Goal: Task Accomplishment & Management: Complete application form

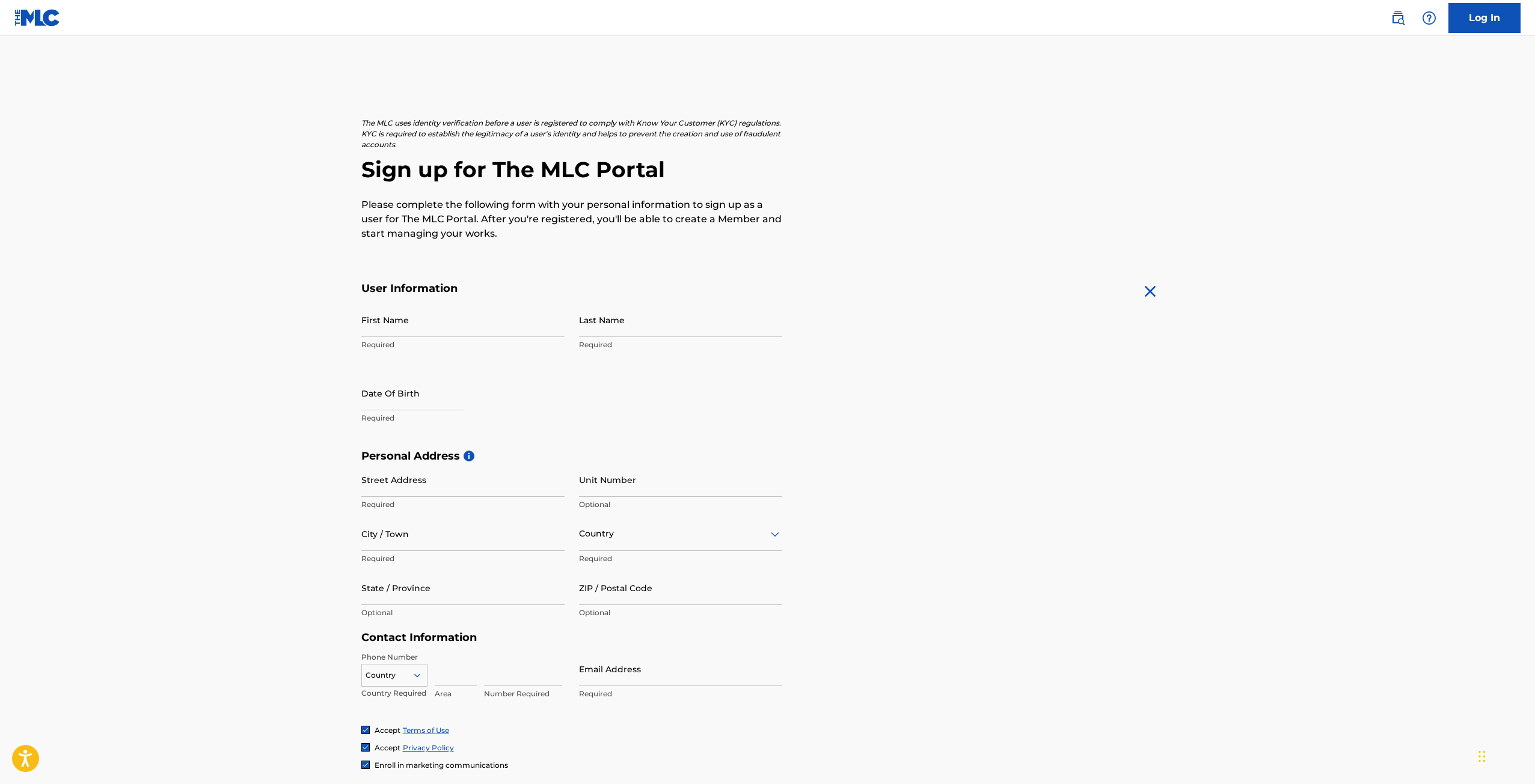
click at [470, 354] on div "First Name Required" at bounding box center [463, 330] width 203 height 54
click at [463, 327] on input "First Name" at bounding box center [463, 320] width 203 height 34
type input "[PERSON_NAME]"
type input "[STREET_ADDRESS]"
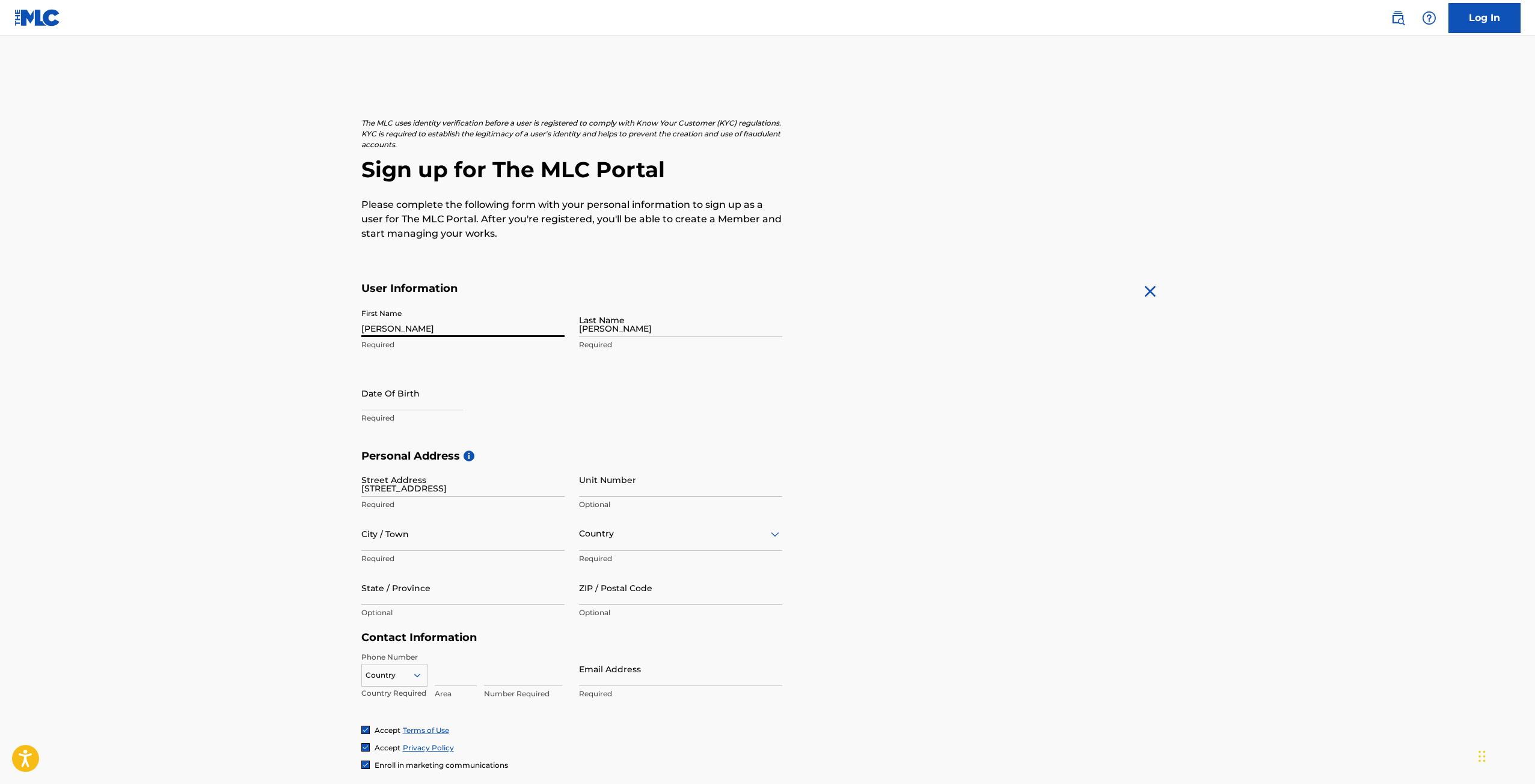
type input "3"
type input "Canyon"
type input "[GEOGRAPHIC_DATA]"
type input "[US_STATE]"
type input "79015"
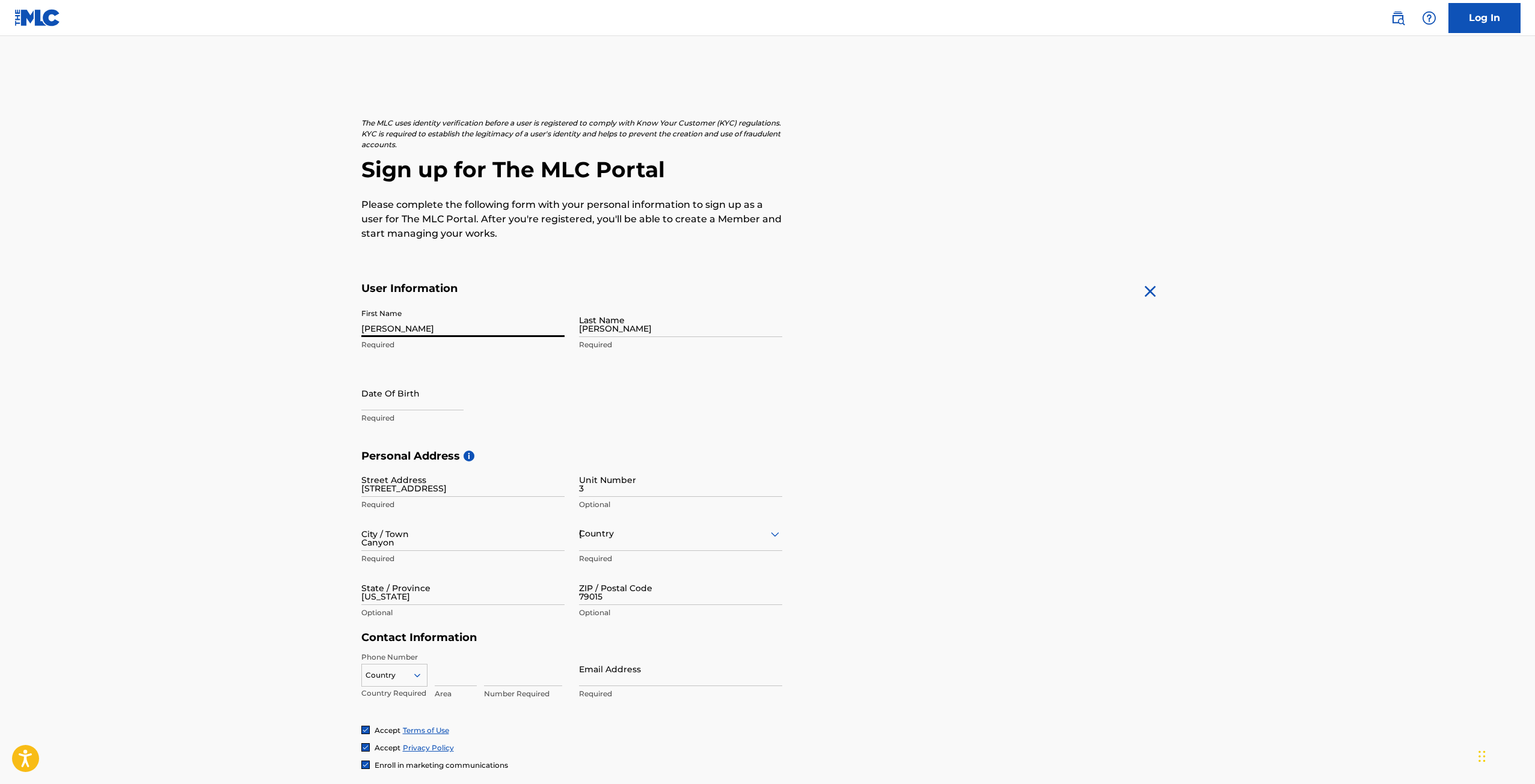
type input "806"
type input "8589160"
type input "[EMAIL_ADDRESS][DOMAIN_NAME]"
select select "7"
select select "2025"
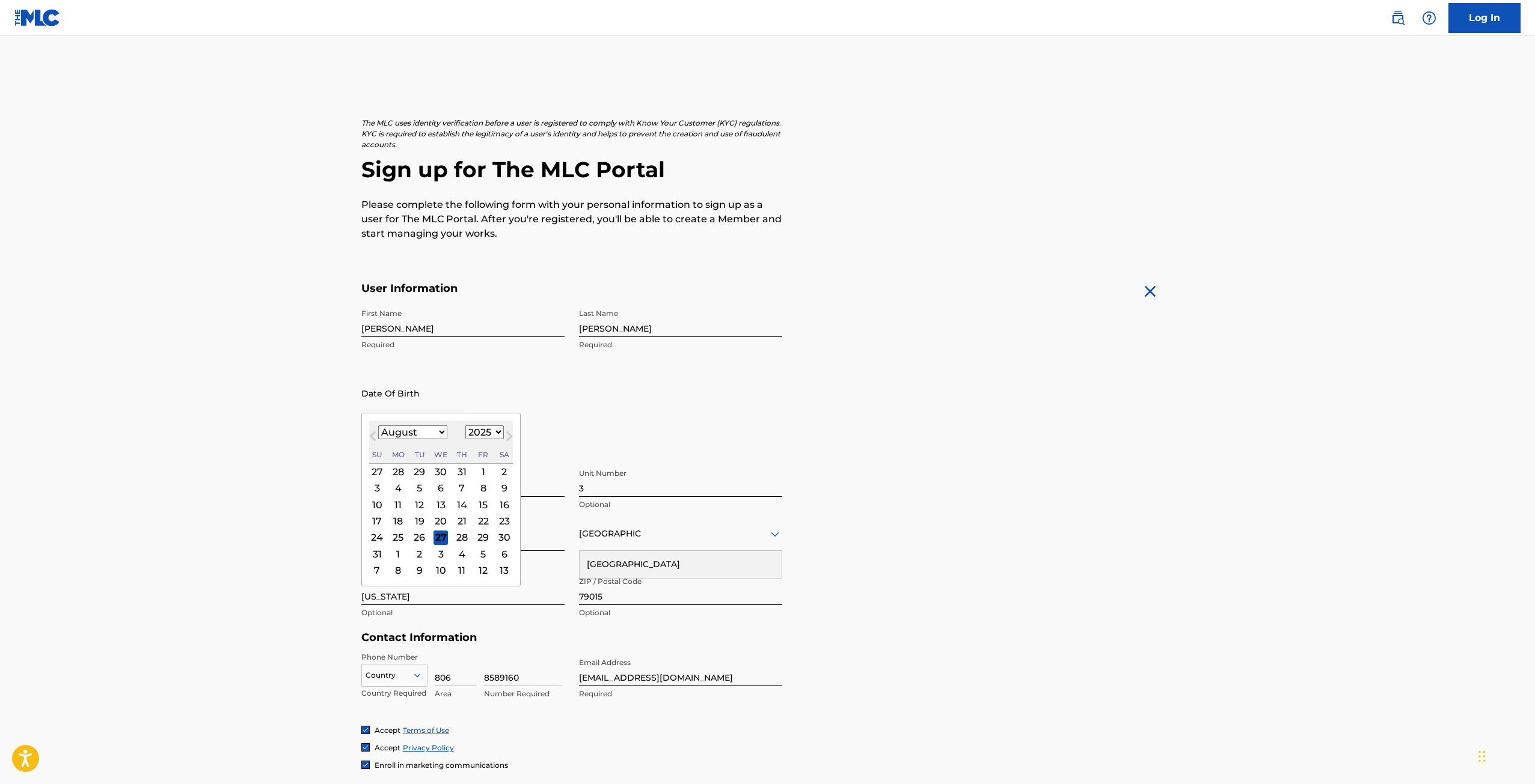
click at [459, 390] on input "text" at bounding box center [412, 393] width 102 height 34
click at [439, 432] on select "January February March April May June July August September October November De…" at bounding box center [413, 432] width 69 height 14
click at [378, 425] on select "January February March April May June July August September October November De…" at bounding box center [413, 432] width 69 height 14
click at [500, 434] on button "Next Month" at bounding box center [509, 438] width 19 height 19
click at [439, 430] on select "January February March April May June July August September October November De…" at bounding box center [413, 432] width 69 height 14
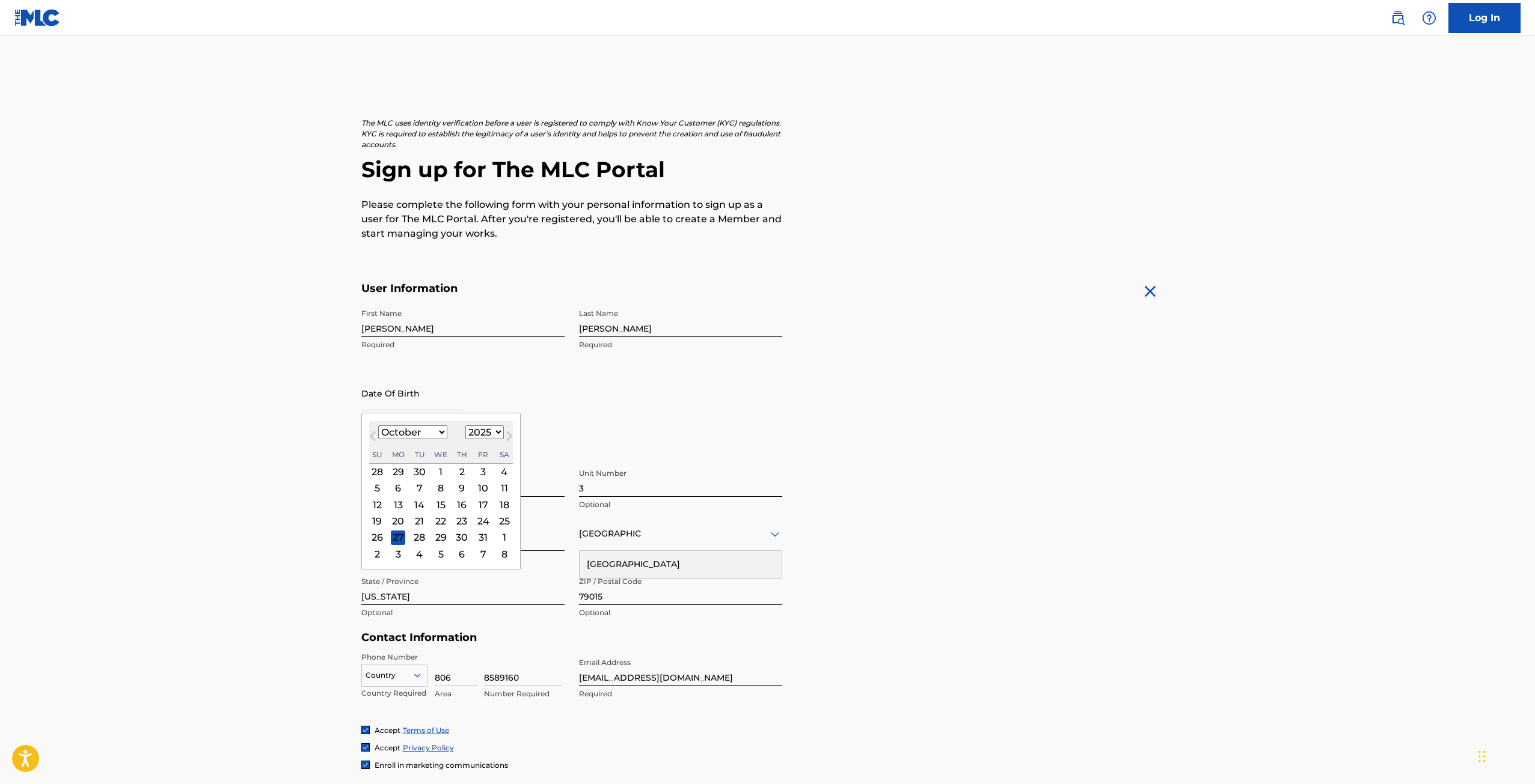
select select "8"
click at [378, 425] on select "January February March April May June July August September October November De…" at bounding box center [413, 432] width 69 height 14
click at [493, 431] on select "1899 1900 1901 1902 1903 1904 1905 1906 1907 1908 1909 1910 1911 1912 1913 1914…" at bounding box center [485, 432] width 39 height 14
click at [493, 429] on select "1899 1900 1901 1902 1903 1904 1905 1906 1907 1908 1909 1910 1911 1912 1913 1914…" at bounding box center [485, 432] width 39 height 14
select select "1971"
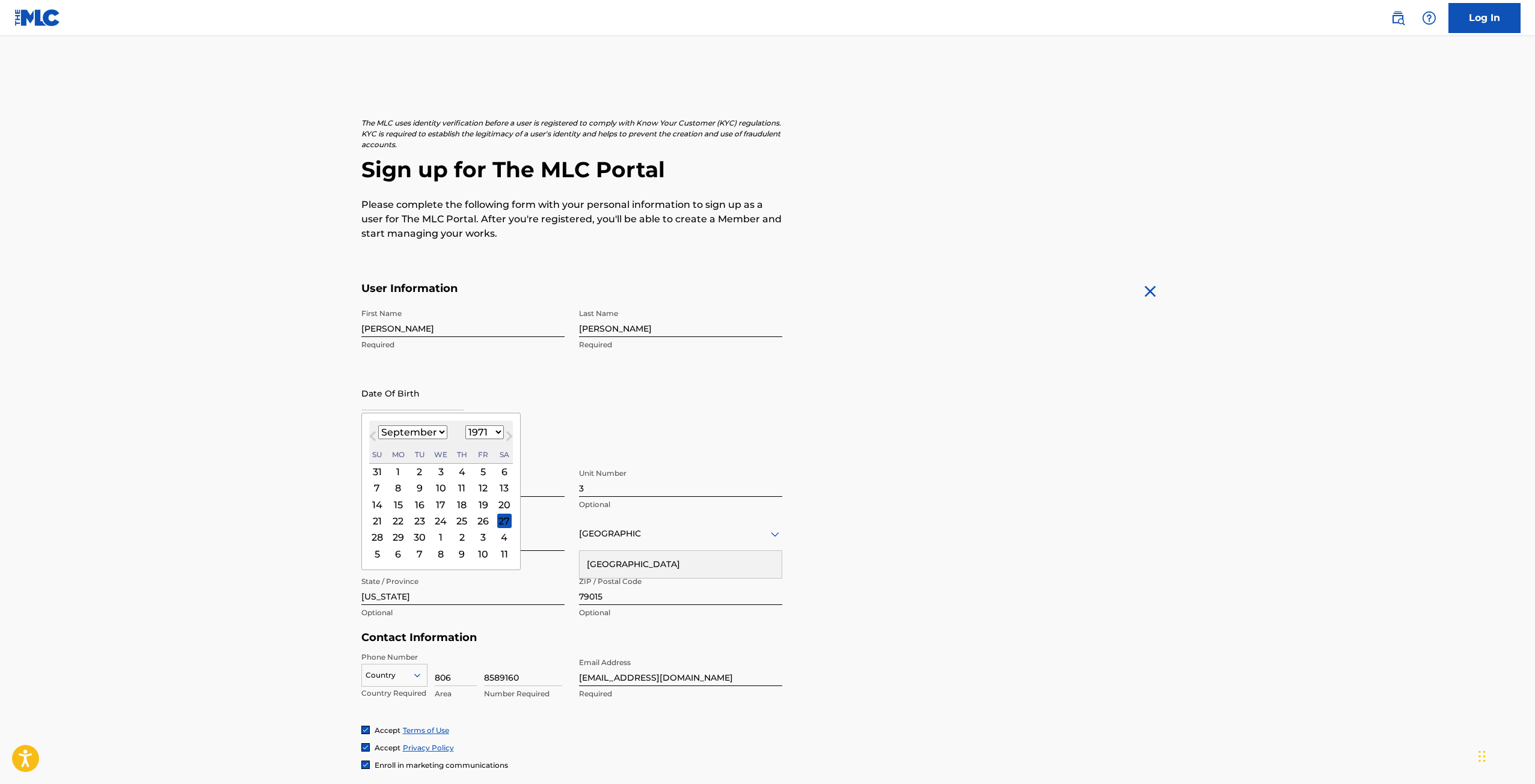
click at [465, 425] on select "1899 1900 1901 1902 1903 1904 1905 1906 1907 1908 1909 1910 1911 1912 1913 1914…" at bounding box center [485, 432] width 39 height 14
click at [458, 533] on div "30" at bounding box center [462, 537] width 14 height 14
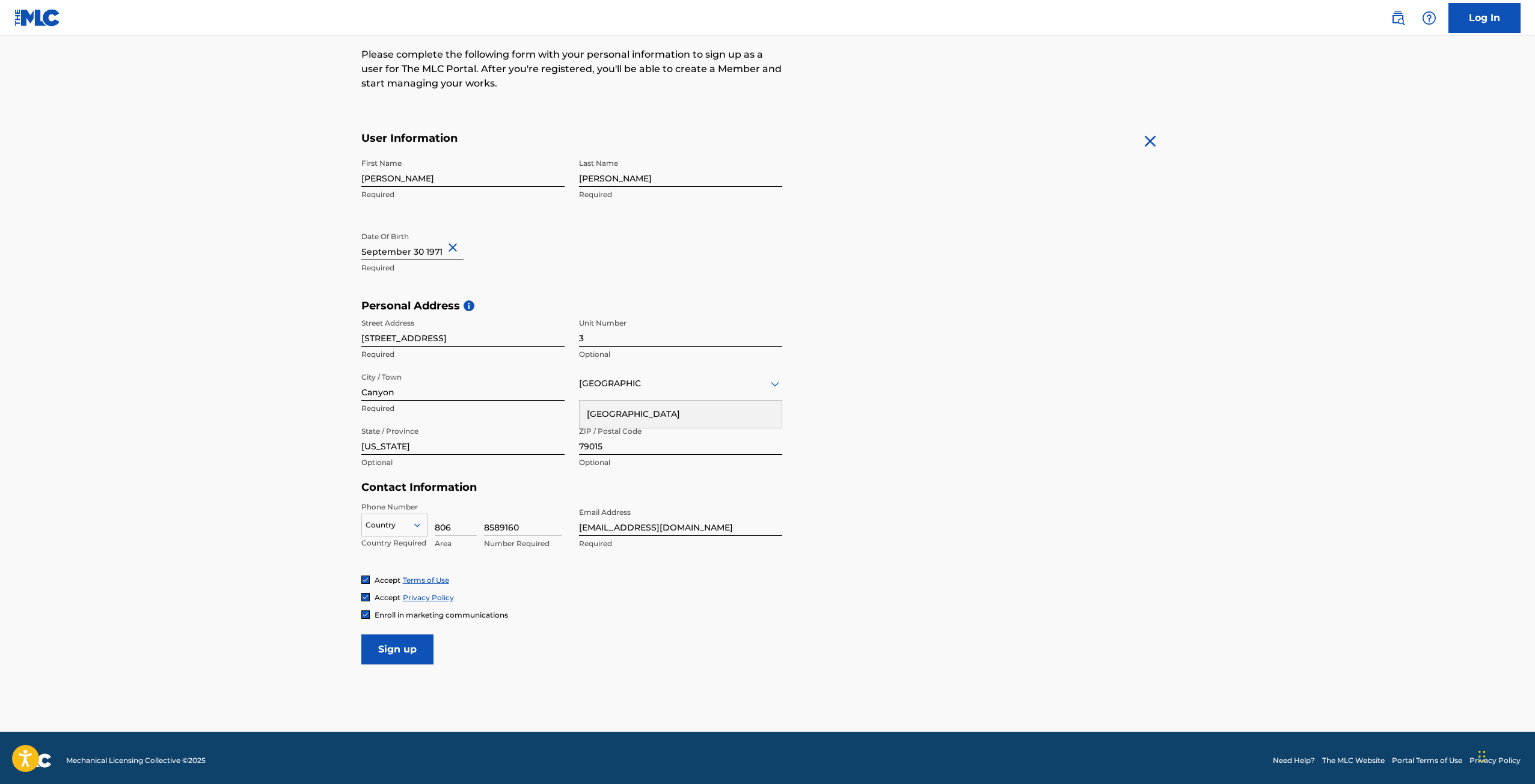
scroll to position [156, 0]
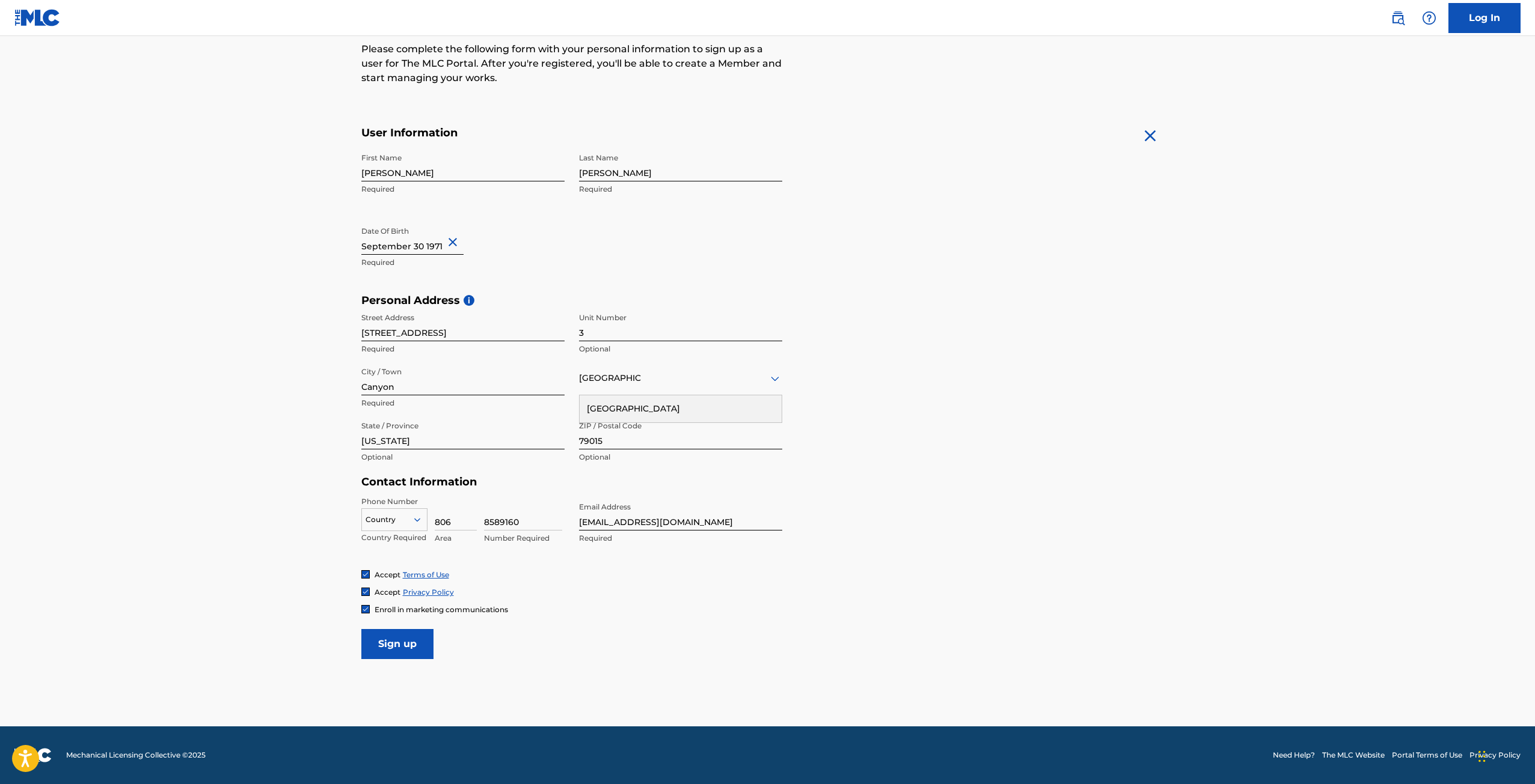
click at [417, 636] on input "Sign up" at bounding box center [397, 644] width 72 height 30
click at [410, 516] on div at bounding box center [394, 520] width 65 height 13
click at [403, 544] on div "US, [GEOGRAPHIC_DATA] +1" at bounding box center [394, 550] width 65 height 47
click at [410, 651] on input "Sign up" at bounding box center [397, 644] width 72 height 30
click at [401, 638] on input "Sign up" at bounding box center [397, 644] width 72 height 30
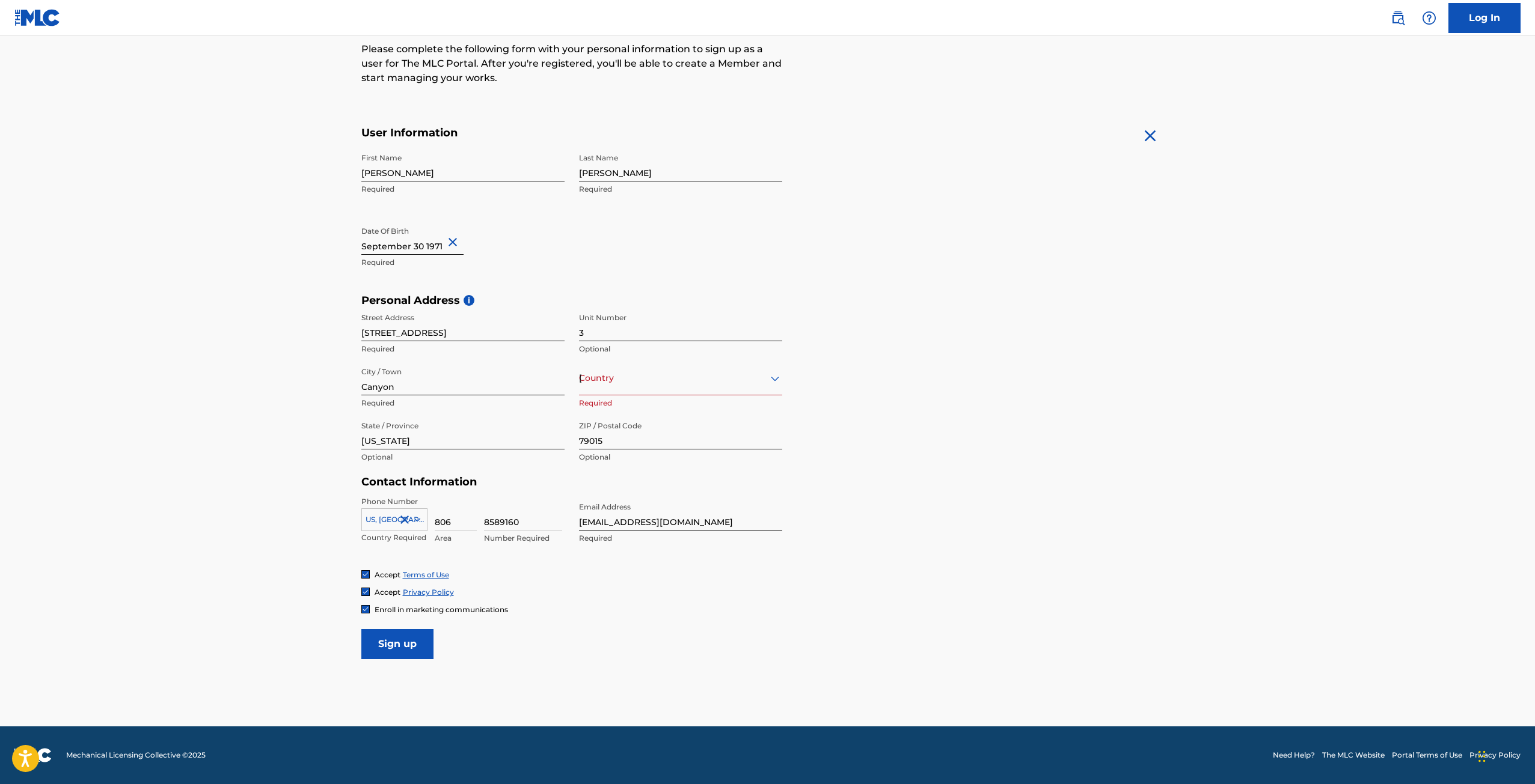
click at [368, 575] on img at bounding box center [365, 575] width 7 height 7
click at [368, 575] on div at bounding box center [365, 575] width 9 height 9
click at [416, 520] on icon at bounding box center [416, 520] width 6 height 4
click at [419, 517] on icon at bounding box center [417, 520] width 11 height 11
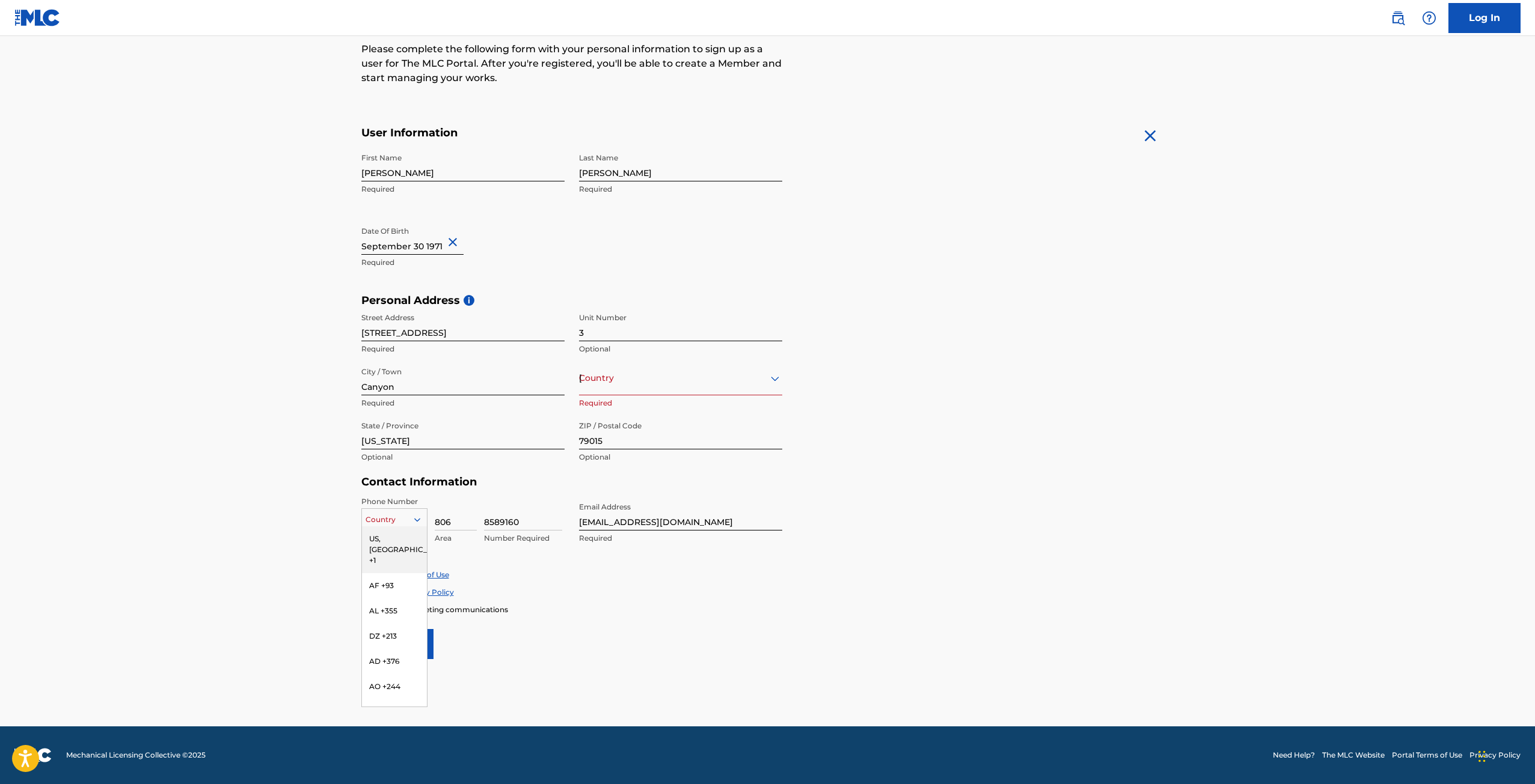
click at [377, 537] on div "US, [GEOGRAPHIC_DATA] +1" at bounding box center [394, 550] width 65 height 47
click at [500, 519] on input "8589160" at bounding box center [523, 513] width 78 height 34
click at [772, 379] on icon at bounding box center [775, 378] width 9 height 5
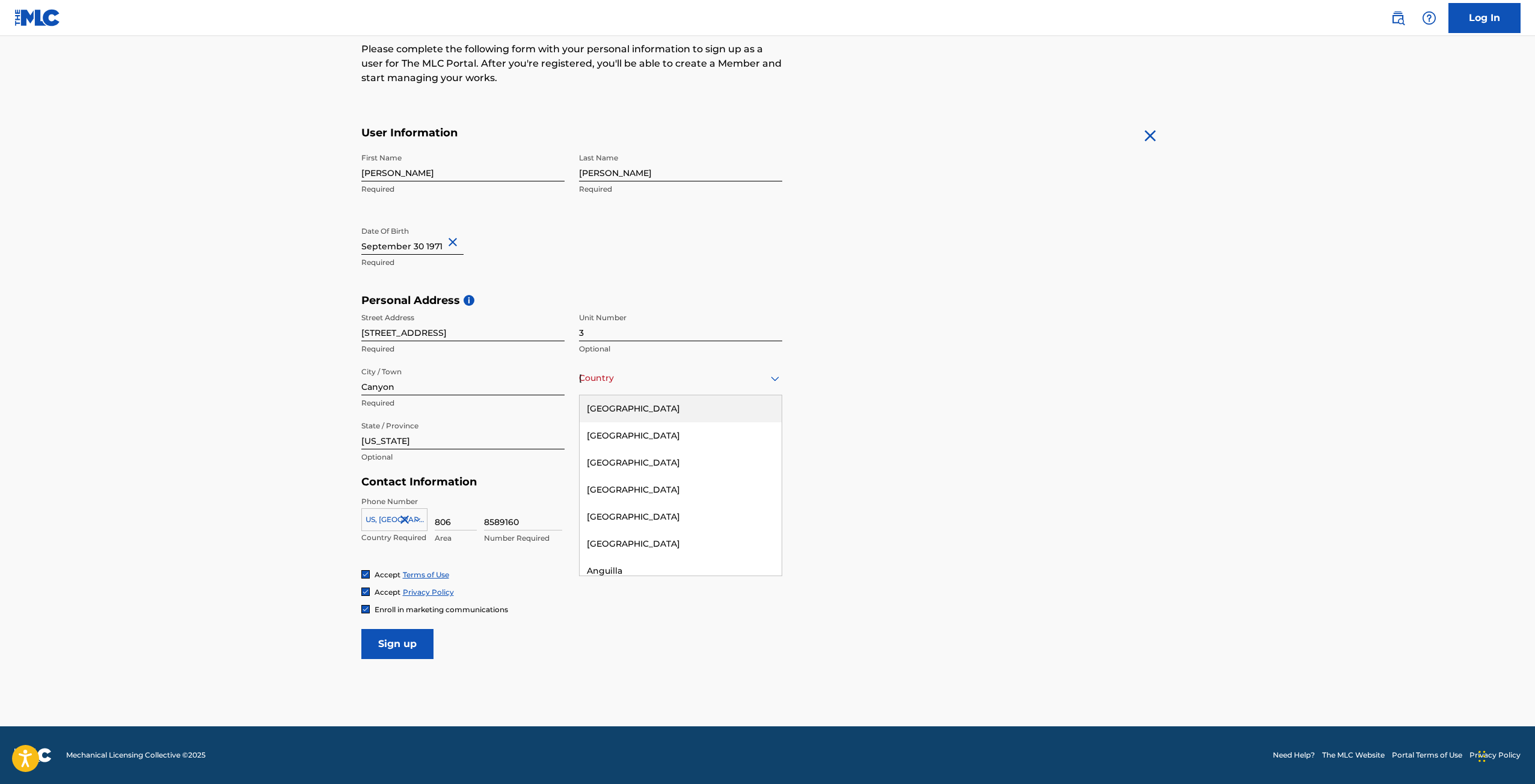
click at [755, 400] on div "[GEOGRAPHIC_DATA]" at bounding box center [681, 409] width 202 height 27
click at [405, 652] on input "Sign up" at bounding box center [397, 644] width 72 height 30
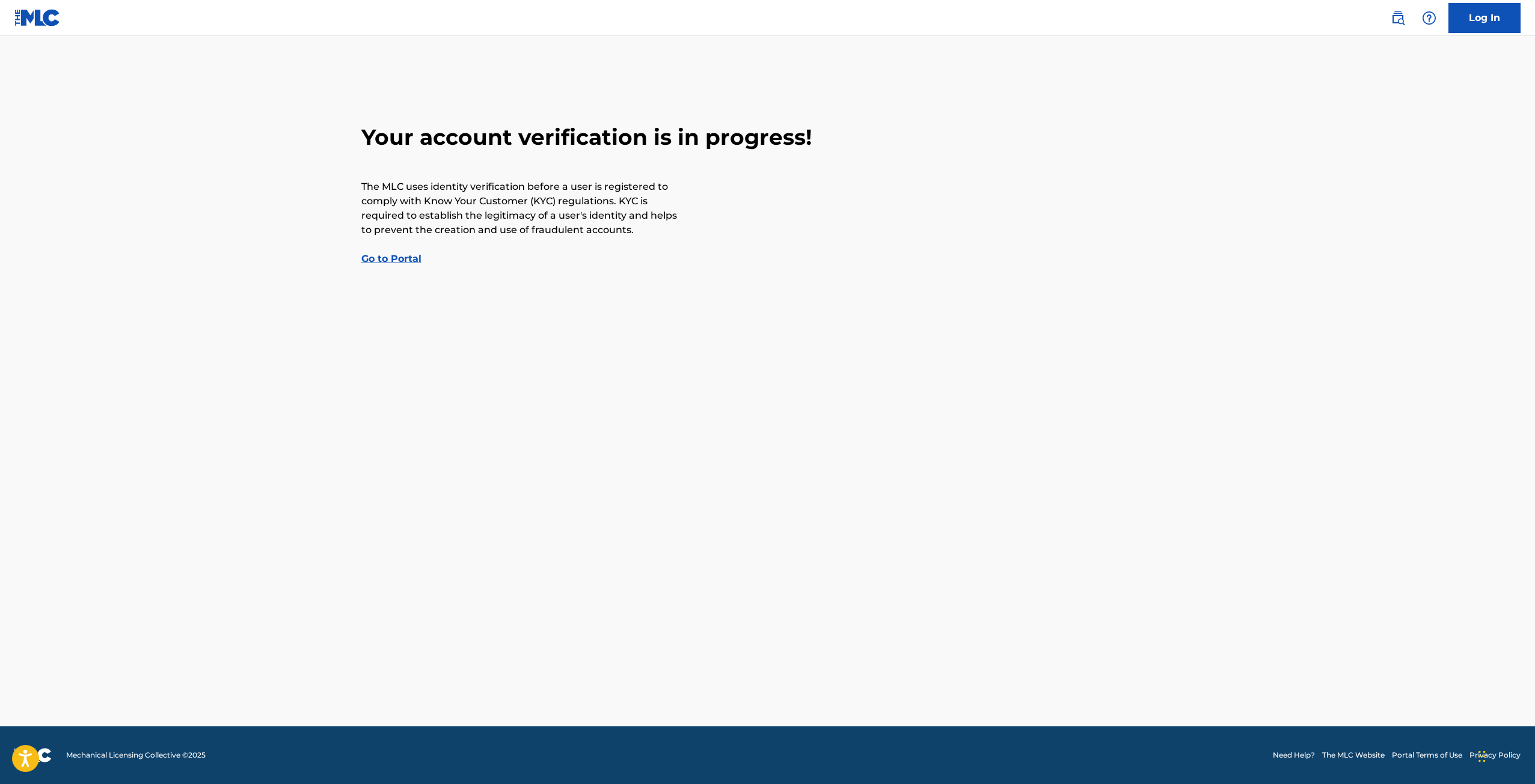
click at [405, 257] on link "Go to Portal" at bounding box center [391, 259] width 60 height 11
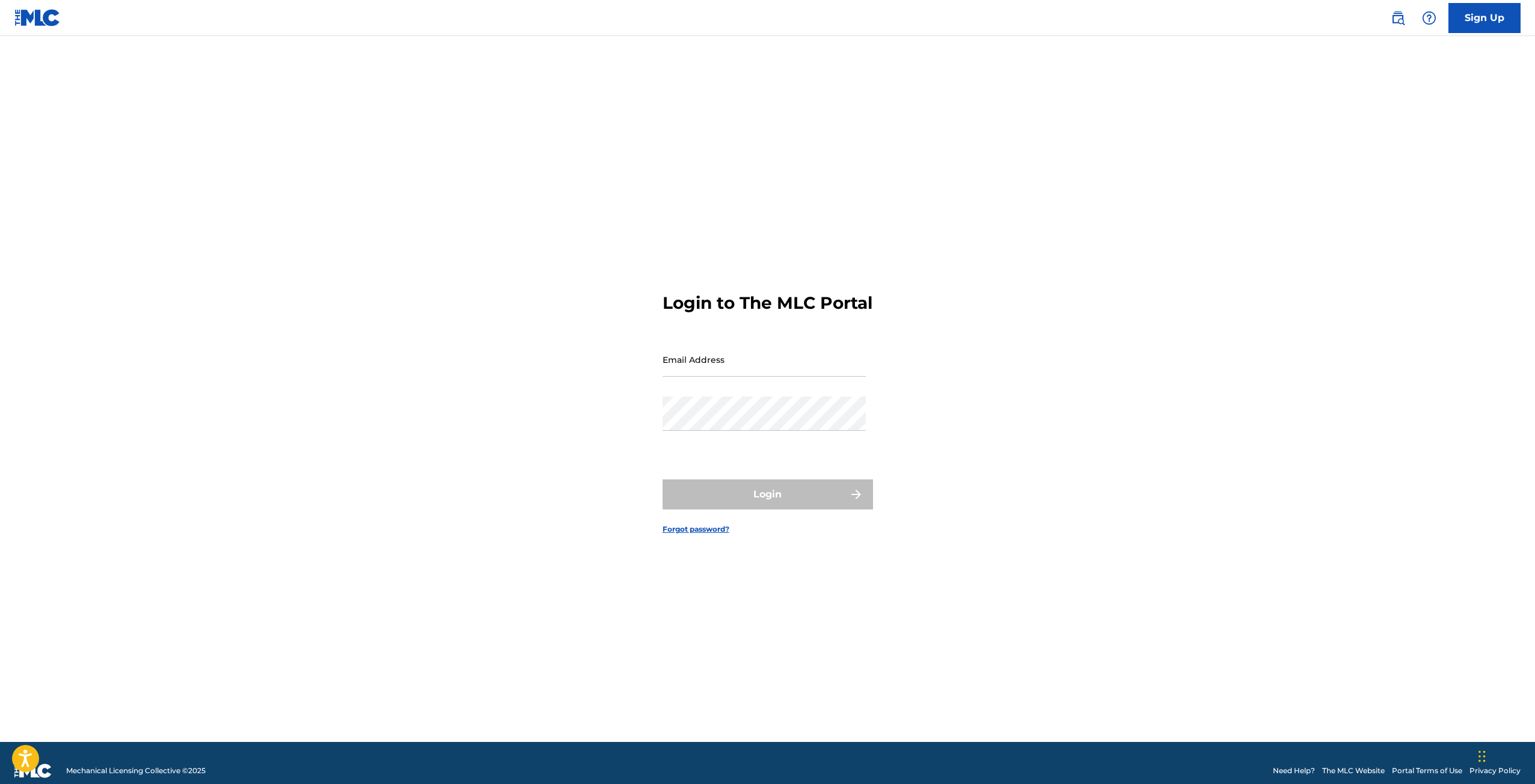
click at [731, 368] on input "Email Address" at bounding box center [764, 359] width 203 height 34
